Goal: Information Seeking & Learning: Learn about a topic

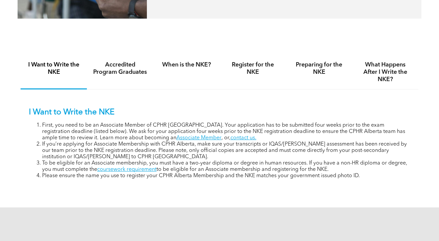
scroll to position [366, 0]
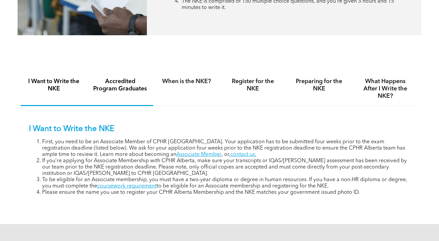
click at [128, 88] on h4 "Accredited Program Graduates" at bounding box center [120, 85] width 54 height 15
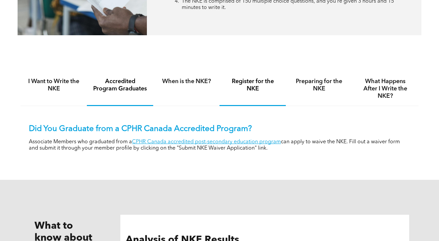
click at [251, 85] on h4 "Register for the NKE" at bounding box center [253, 85] width 54 height 15
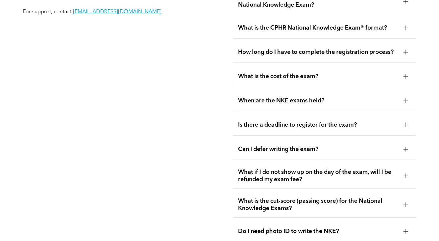
scroll to position [942, 0]
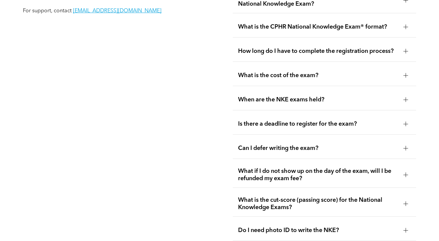
click at [285, 127] on div "Is there a deadline to register for the exam?" at bounding box center [325, 124] width 184 height 21
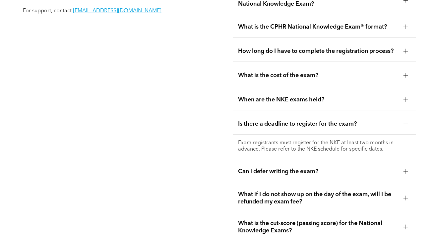
click at [286, 124] on span "Is there a deadline to register for the exam?" at bounding box center [318, 123] width 160 height 7
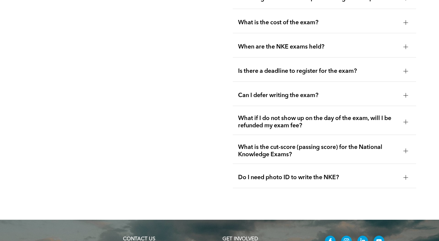
scroll to position [996, 0]
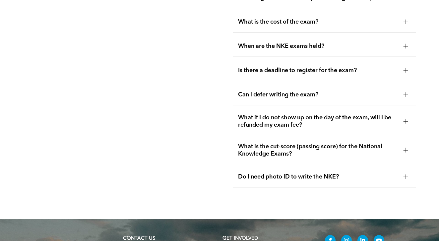
click at [263, 143] on span "What is the cut-score (passing score) for the National Knowledge Exams?" at bounding box center [318, 150] width 160 height 15
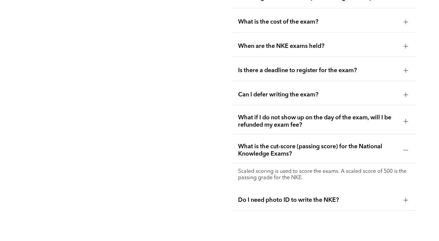
click at [263, 143] on span "What is the cut-score (passing score) for the National Knowledge Exams?" at bounding box center [318, 150] width 160 height 15
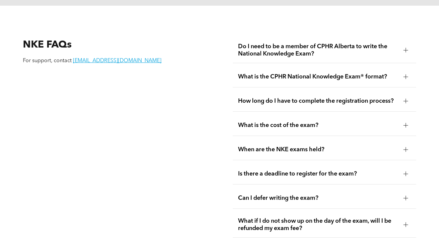
scroll to position [890, 0]
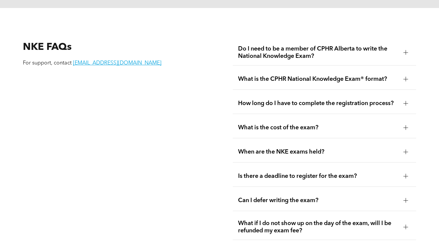
click at [262, 152] on span "When are the NKE exams held?" at bounding box center [318, 151] width 160 height 7
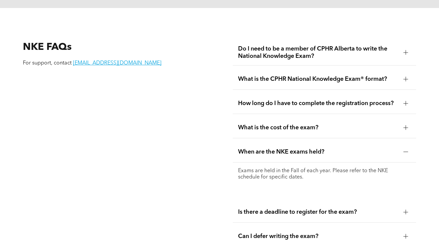
click at [262, 152] on span "When are the NKE exams held?" at bounding box center [318, 151] width 160 height 7
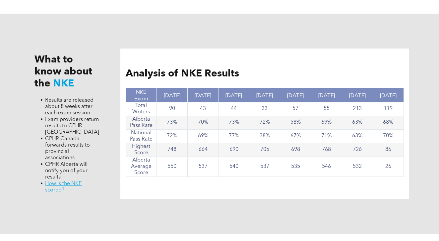
scroll to position [674, 0]
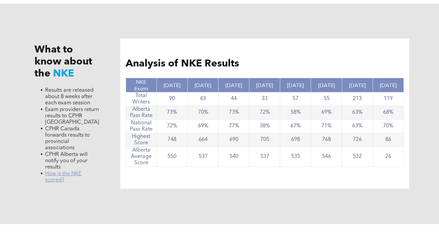
click at [56, 180] on link "﻿ How is the NKE scored?" at bounding box center [63, 177] width 37 height 12
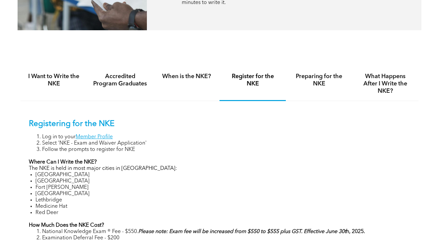
scroll to position [371, 0]
click at [317, 78] on h4 "Preparing for the NKE" at bounding box center [319, 80] width 54 height 15
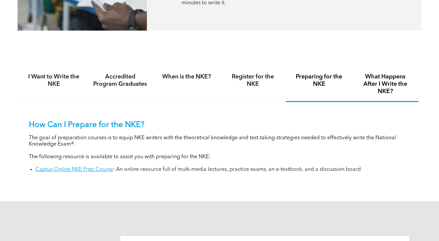
click at [377, 76] on h4 "What Happens After I Write the NKE?" at bounding box center [385, 84] width 54 height 22
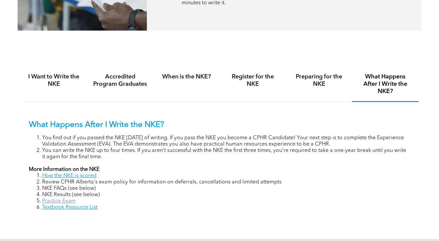
click at [69, 201] on link "Practice Exam" at bounding box center [59, 200] width 34 height 5
